Goal: Find specific page/section: Find specific page/section

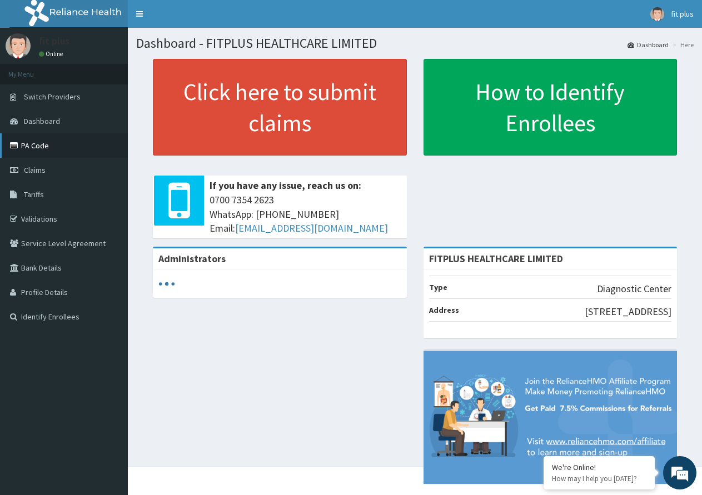
click at [51, 145] on link "PA Code" at bounding box center [64, 145] width 128 height 24
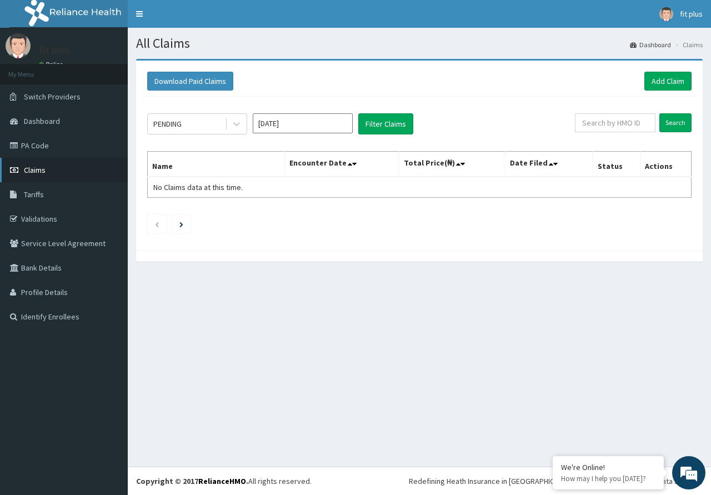
click at [84, 178] on link "Claims" at bounding box center [64, 170] width 128 height 24
click at [55, 146] on link "PA Code" at bounding box center [64, 145] width 128 height 24
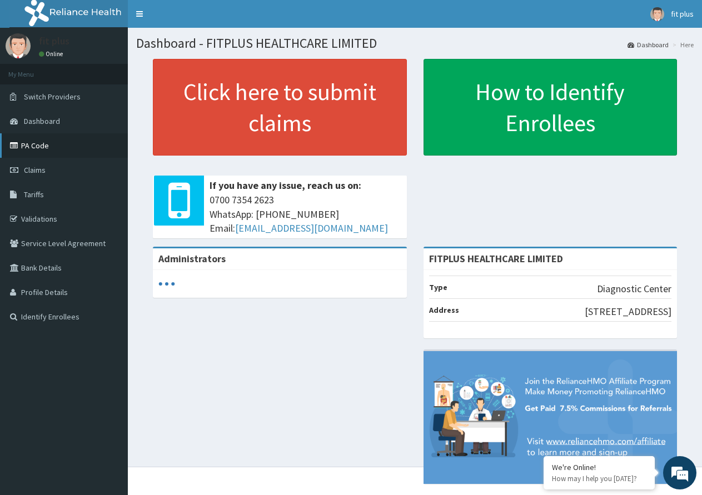
click at [49, 150] on link "PA Code" at bounding box center [64, 145] width 128 height 24
